Goal: Find specific page/section: Find specific page/section

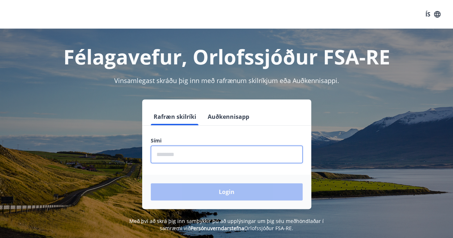
click at [225, 150] on input "phone" at bounding box center [227, 155] width 152 height 18
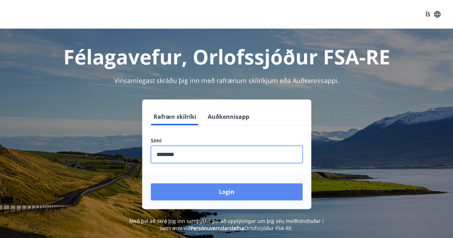
type input "********"
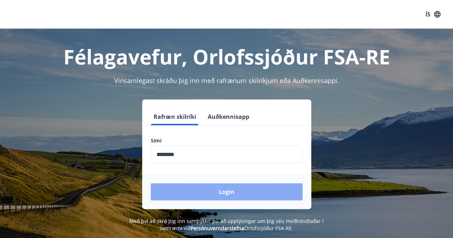
click at [221, 197] on button "Login" at bounding box center [227, 191] width 152 height 17
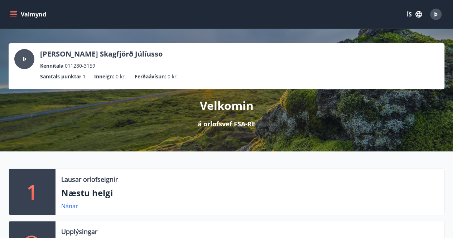
click at [14, 13] on icon "menu" at bounding box center [13, 13] width 6 height 1
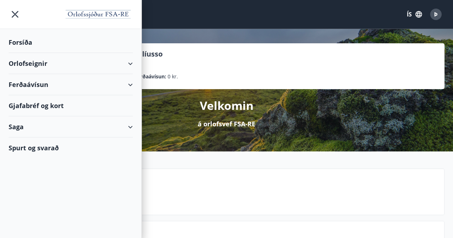
click at [58, 104] on div "Gjafabréf og kort" at bounding box center [71, 105] width 124 height 21
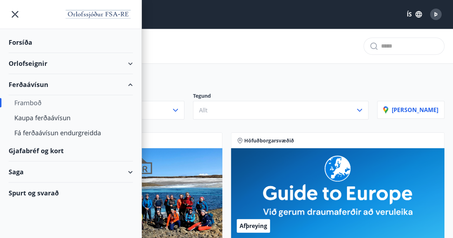
click at [49, 152] on div "Gjafabréf og kort" at bounding box center [71, 150] width 124 height 21
